Goal: Task Accomplishment & Management: Manage account settings

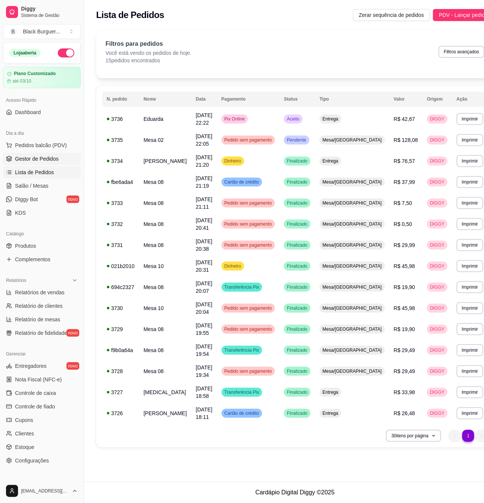
click at [38, 164] on link "Gestor de Pedidos" at bounding box center [42, 159] width 78 height 12
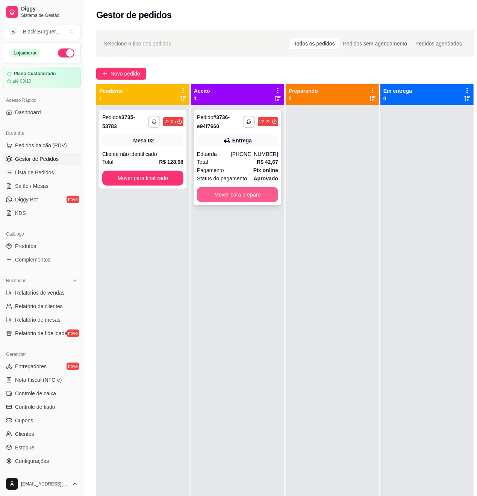
click at [258, 199] on button "Mover para preparo" at bounding box center [237, 194] width 81 height 15
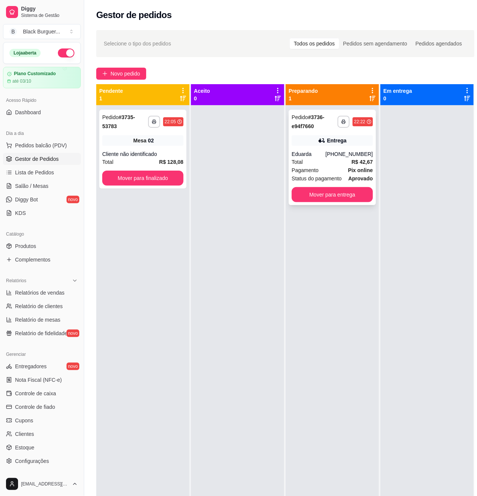
click at [355, 137] on div "Entrega" at bounding box center [332, 140] width 81 height 11
click at [140, 180] on button "Mover para finalizado" at bounding box center [142, 178] width 79 height 15
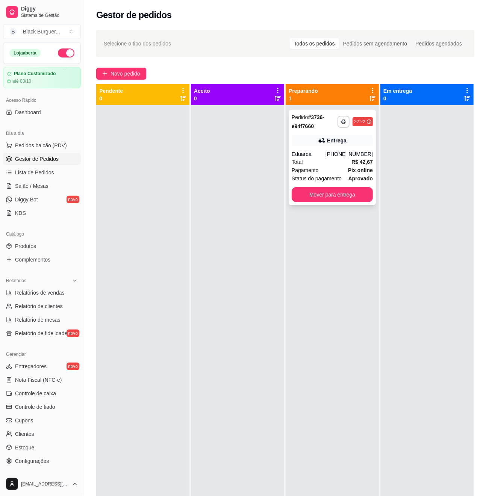
click at [341, 203] on div "**********" at bounding box center [332, 157] width 87 height 95
click at [319, 199] on button "Mover para entrega" at bounding box center [332, 194] width 79 height 15
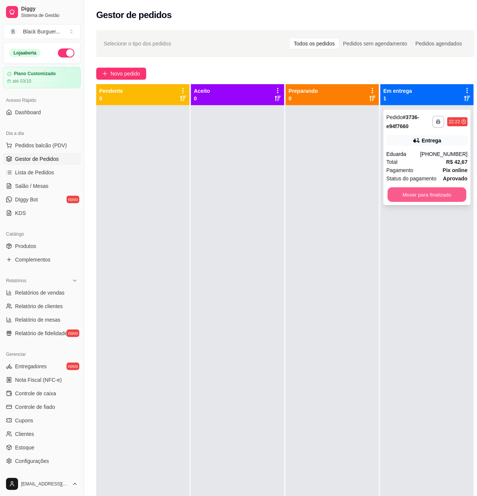
click at [402, 193] on button "Mover para finalizado" at bounding box center [426, 194] width 79 height 15
